Goal: Find contact information: Find contact information

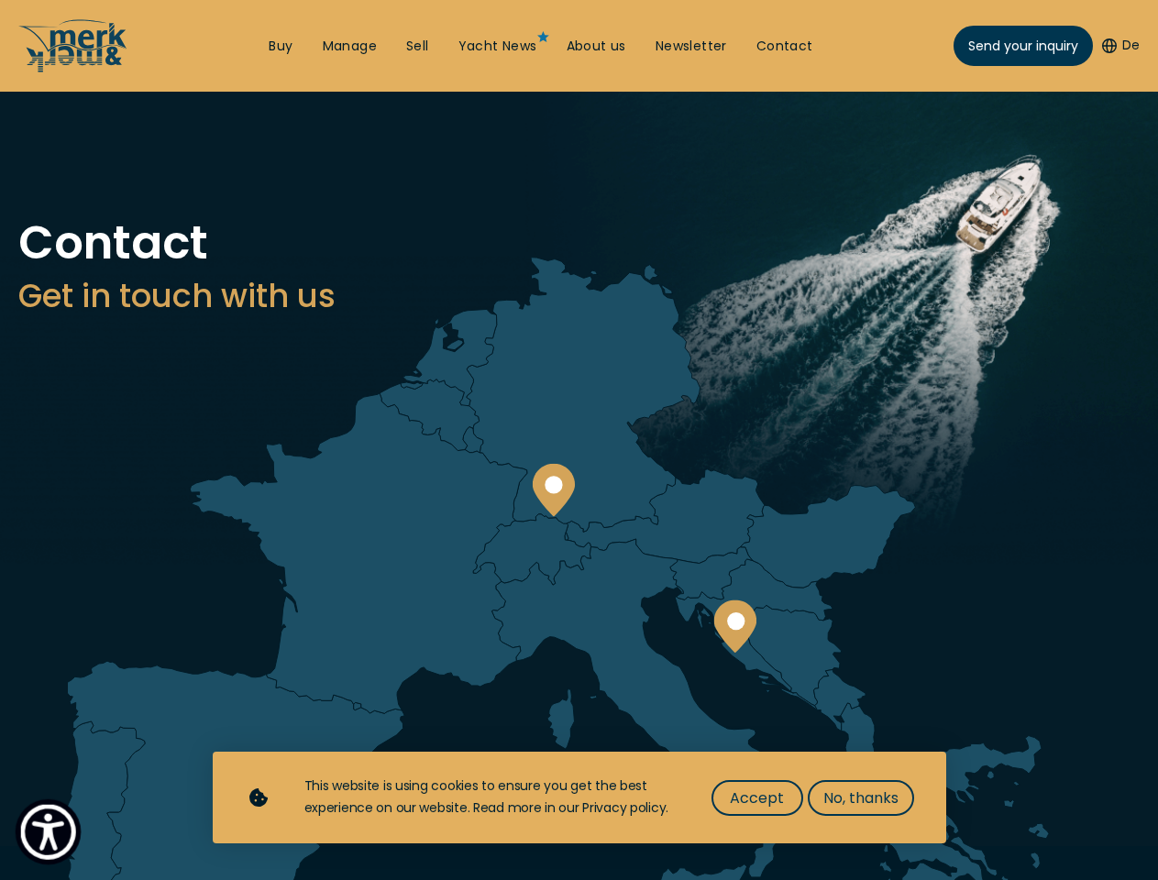
click at [48, 831] on img "Show Accessibility Preferences" at bounding box center [48, 832] width 56 height 56
click at [1118, 46] on button "De" at bounding box center [1121, 46] width 38 height 18
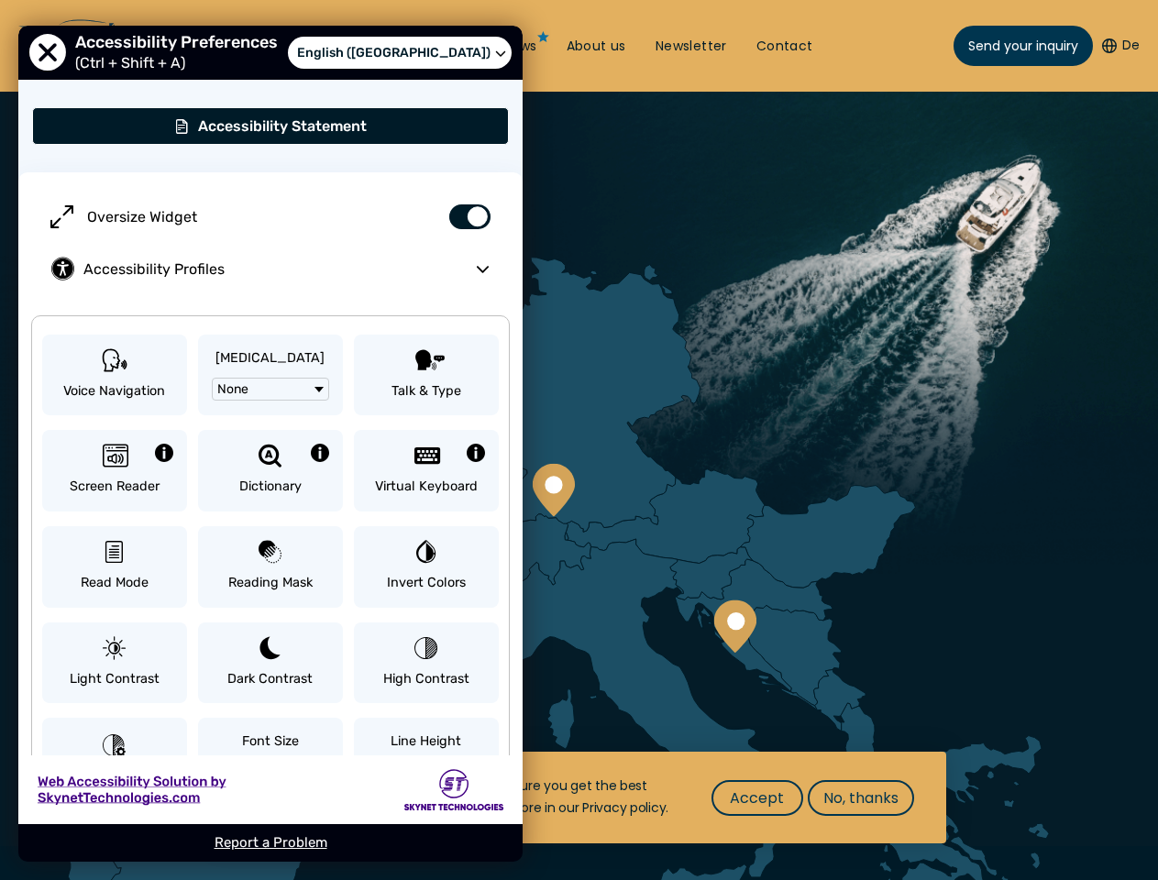
click at [553, 490] on circle at bounding box center [553, 484] width 17 height 17
click at [734, 626] on circle at bounding box center [735, 620] width 17 height 17
click at [756, 798] on span "Accept" at bounding box center [757, 798] width 54 height 23
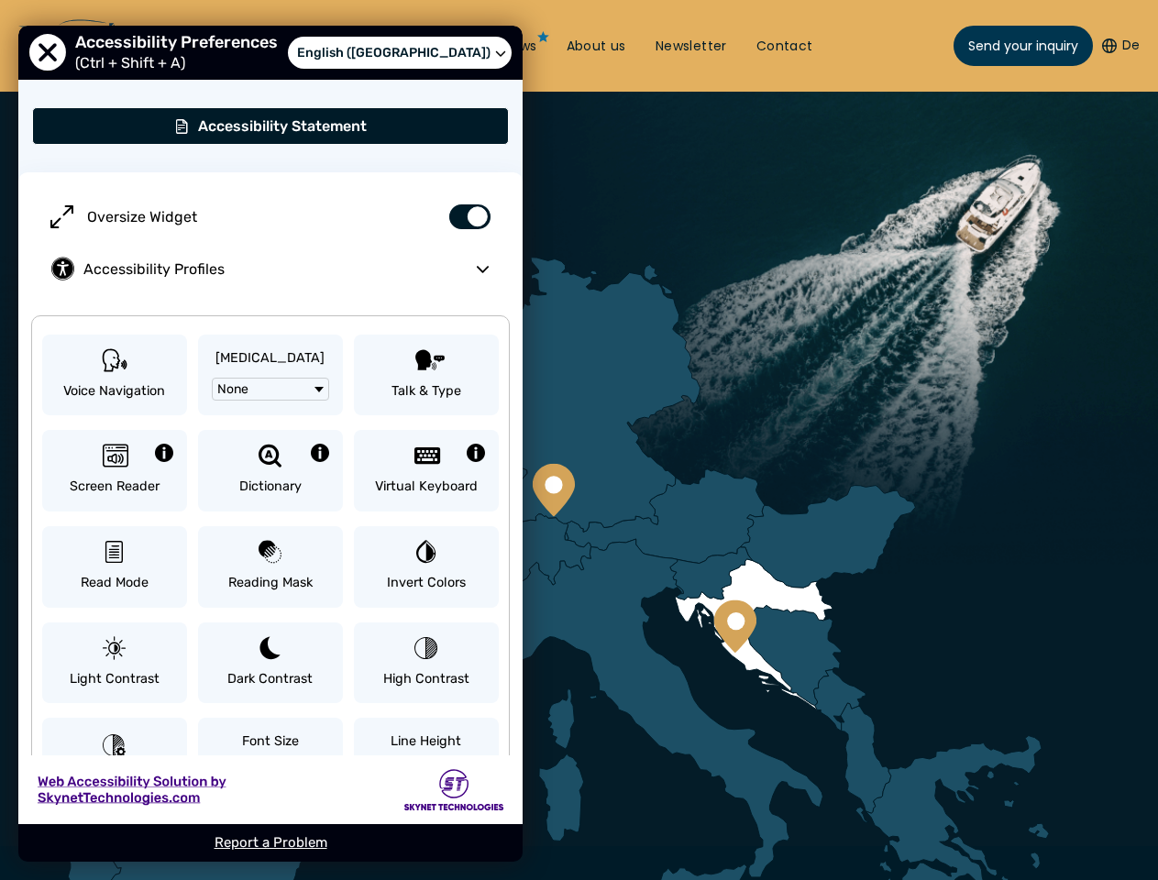
scroll to position [733, 0]
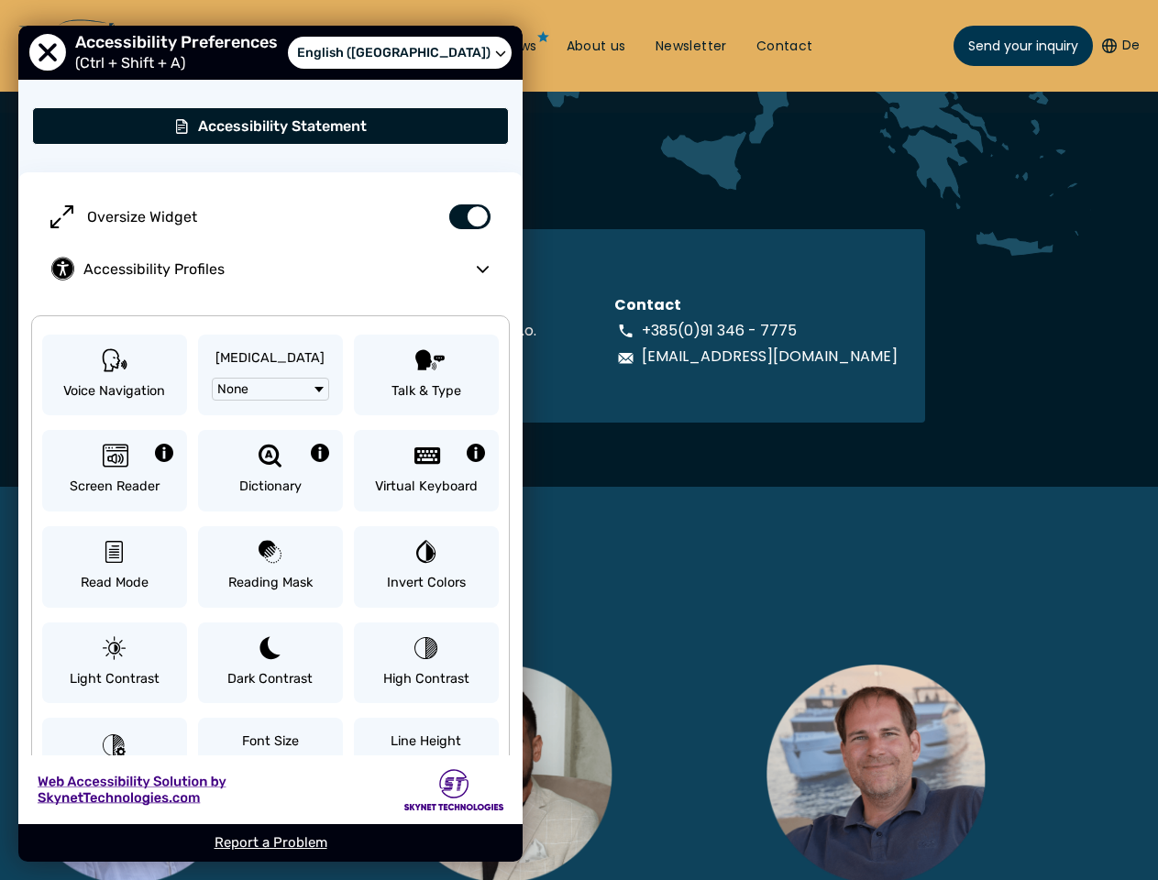
click at [860, 798] on img at bounding box center [875, 774] width 220 height 221
